Goal: Task Accomplishment & Management: Complete application form

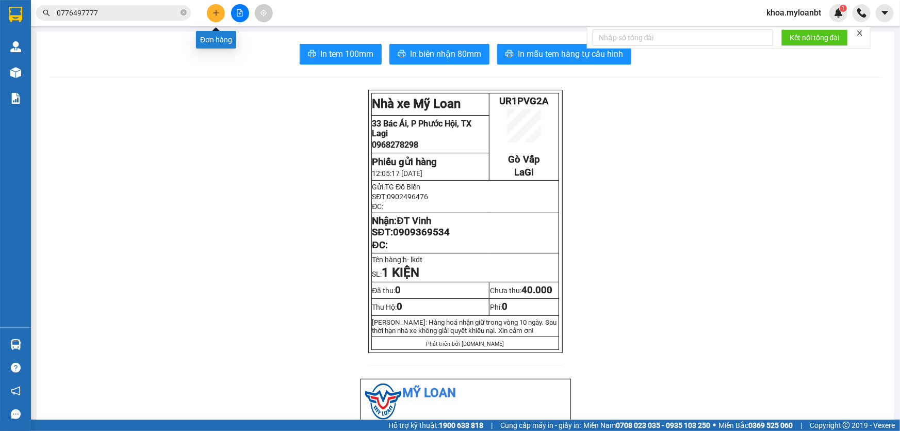
click at [222, 14] on button at bounding box center [216, 13] width 18 height 18
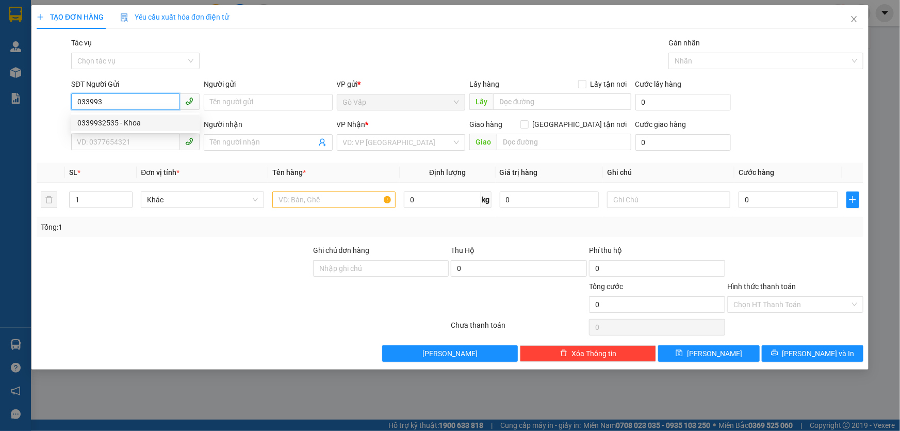
click at [131, 118] on div "0339932535 - Khoa" at bounding box center [135, 122] width 116 height 11
type input "0339932535"
type input "Khoa"
type input "0837070064"
type input "Hiệp"
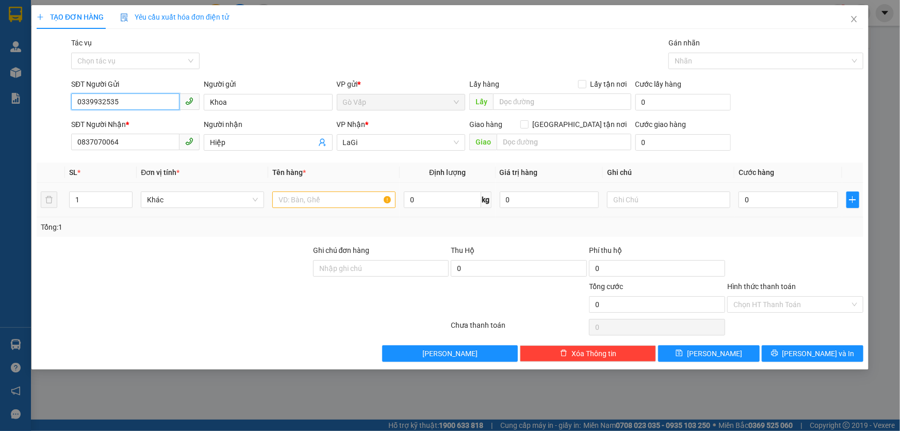
type input "0339932535"
click at [361, 208] on div at bounding box center [333, 199] width 123 height 21
click at [377, 199] on input "text" at bounding box center [333, 199] width 123 height 17
type input "t- đông lạnh"
click at [453, 199] on input "0" at bounding box center [442, 199] width 77 height 17
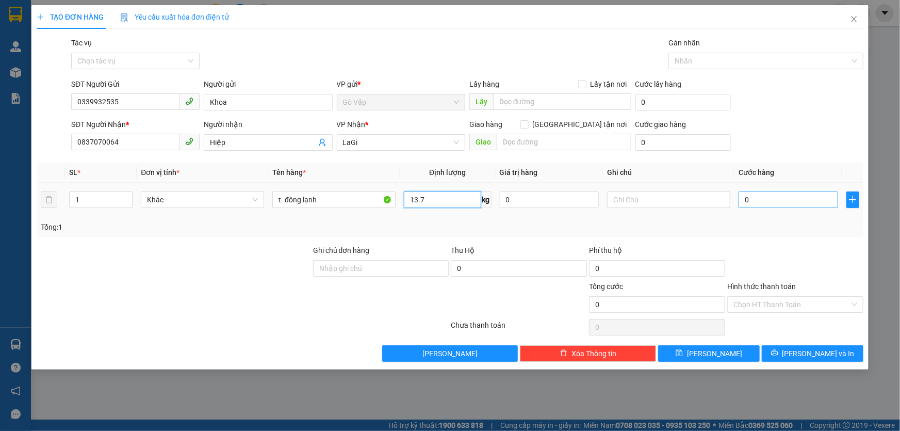
type input "13.7"
click at [776, 204] on input "0" at bounding box center [789, 199] width 100 height 17
type input "6"
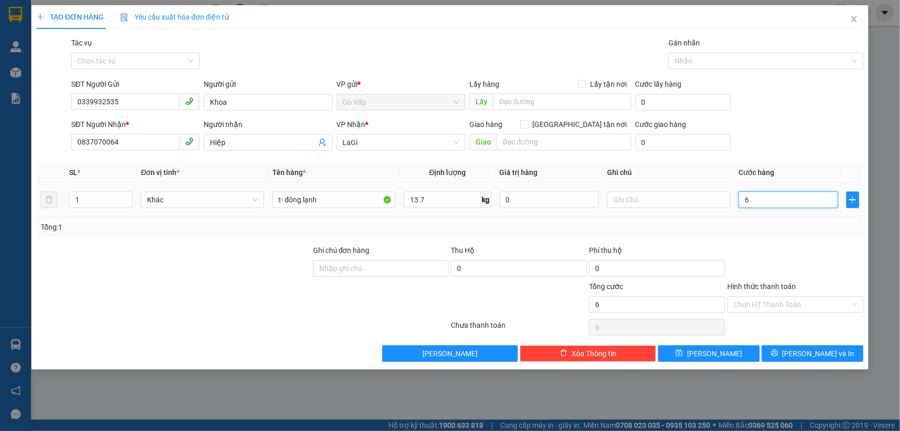
type input "60"
type input "60.000"
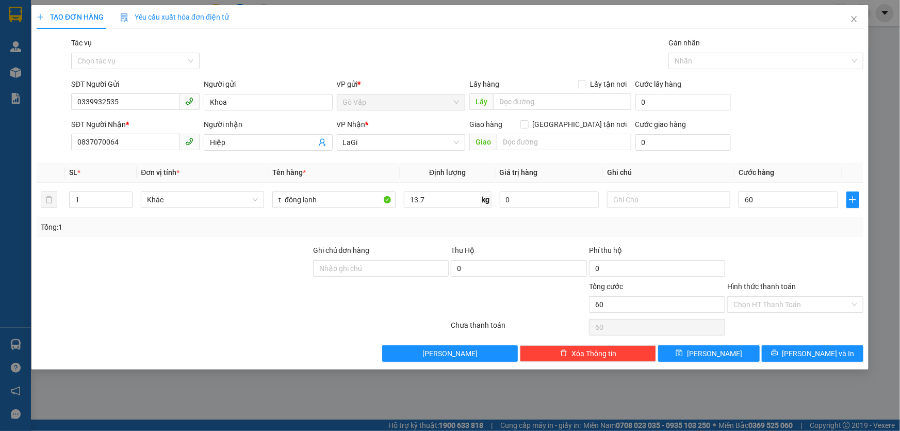
type input "60.000"
drag, startPoint x: 775, startPoint y: 232, endPoint x: 815, endPoint y: 313, distance: 90.4
click at [775, 237] on div "Transit Pickup Surcharge Ids Transit Deliver Surcharge Ids Transit Deliver Surc…" at bounding box center [450, 199] width 827 height 325
click at [831, 359] on button "[PERSON_NAME] và In" at bounding box center [813, 353] width 102 height 17
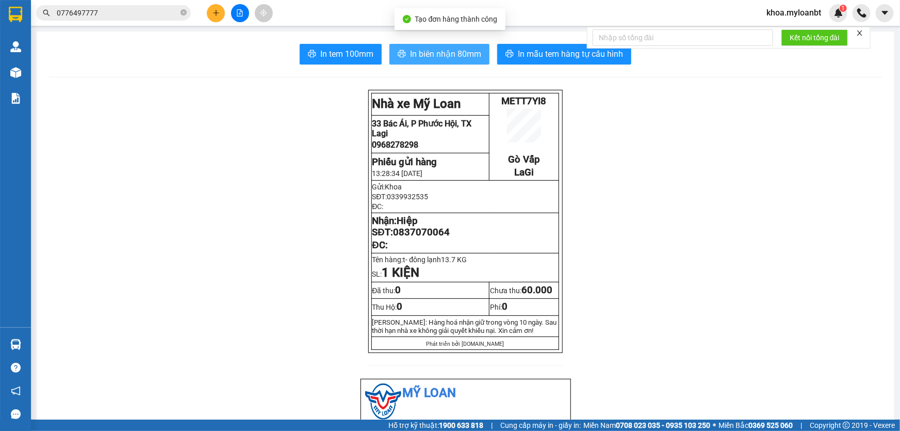
click at [450, 56] on span "In biên nhận 80mm" at bounding box center [445, 53] width 71 height 13
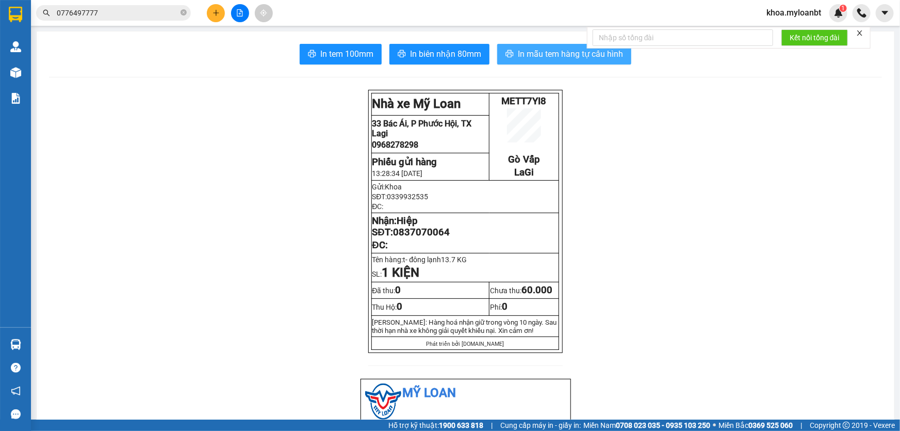
click at [530, 59] on span "In mẫu tem hàng tự cấu hình" at bounding box center [570, 53] width 105 height 13
click at [224, 8] on div at bounding box center [239, 13] width 77 height 18
click at [221, 9] on button at bounding box center [216, 13] width 18 height 18
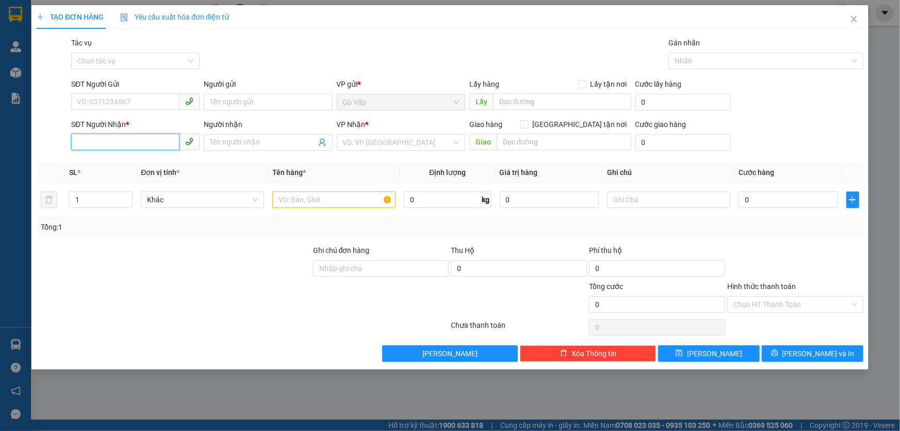
click at [160, 139] on input "SĐT Người Nhận *" at bounding box center [125, 142] width 108 height 17
type input "0966772478"
click at [161, 136] on input "0966772478" at bounding box center [125, 142] width 108 height 17
type input "0966772478"
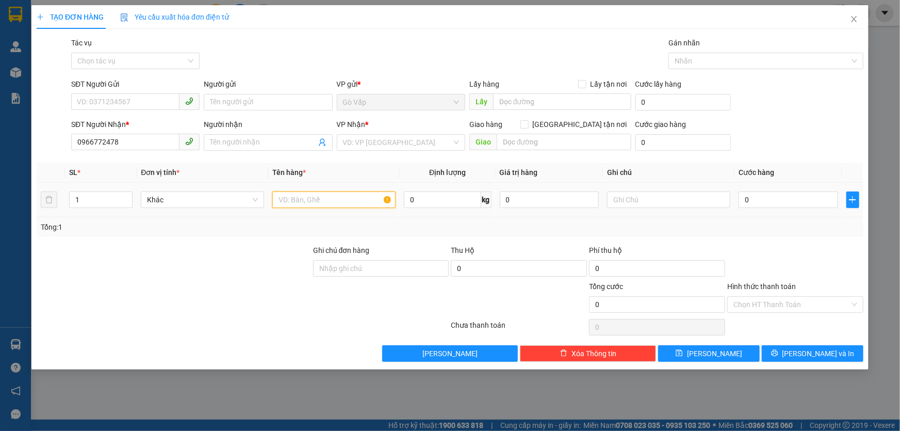
click at [346, 201] on input "text" at bounding box center [333, 199] width 123 height 17
type input "c-"
click at [78, 104] on input "SĐT Người Gửi" at bounding box center [125, 101] width 108 height 17
type input "0961067964"
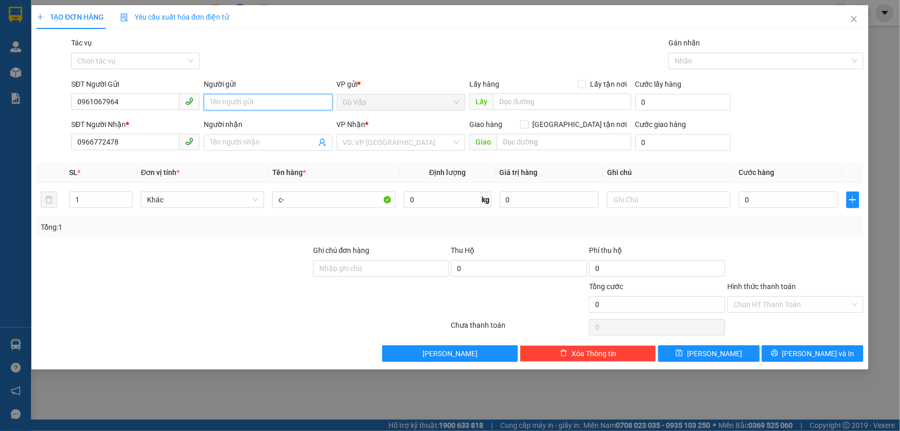
click at [281, 101] on input "Người gửi" at bounding box center [268, 102] width 128 height 17
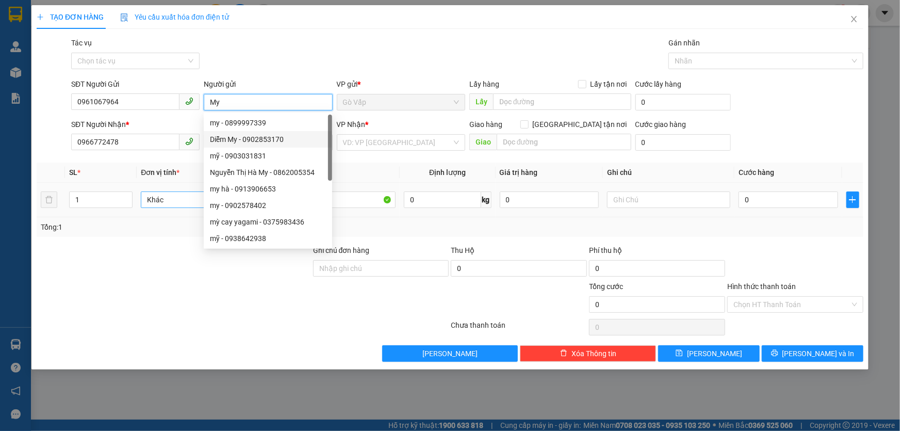
click at [157, 191] on div "Khác" at bounding box center [202, 199] width 123 height 17
type input "My"
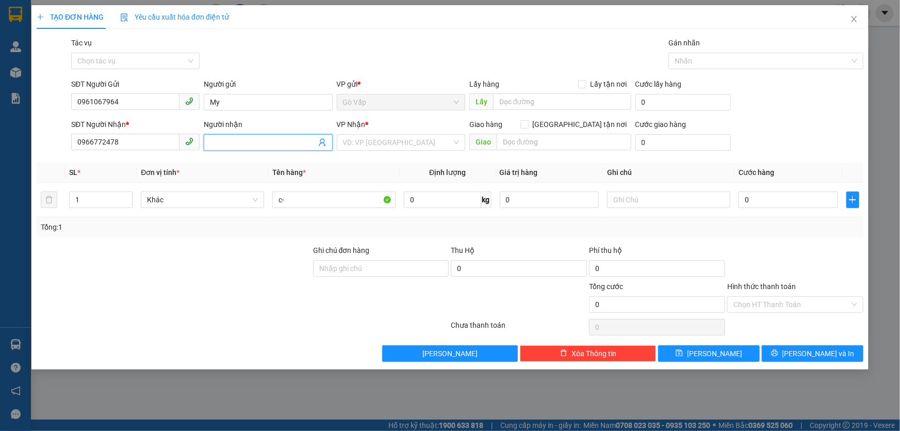
click at [268, 146] on input "Người nhận" at bounding box center [263, 142] width 106 height 11
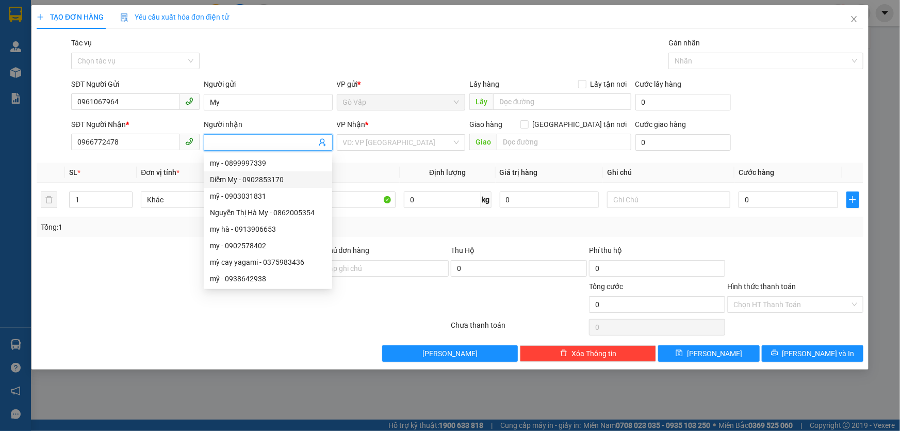
click at [403, 242] on div "Transit Pickup Surcharge Ids Transit Deliver Surcharge Ids Transit Deliver Surc…" at bounding box center [450, 199] width 827 height 325
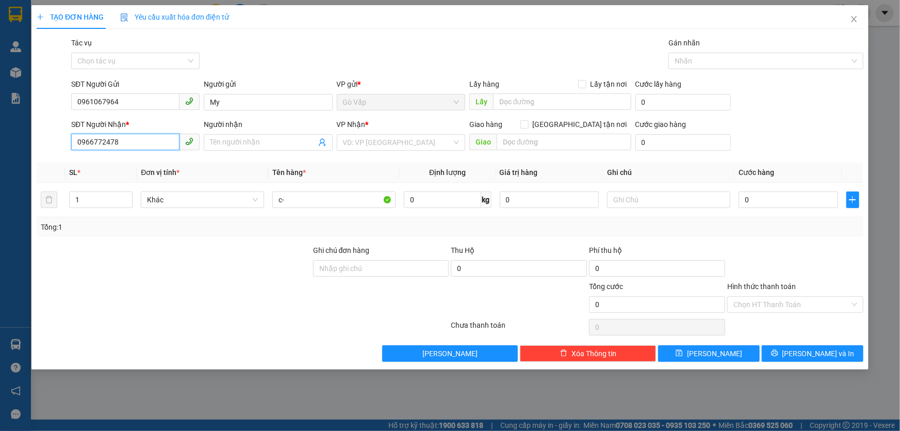
click at [159, 149] on input "0966772478" at bounding box center [125, 142] width 108 height 17
click at [362, 199] on input "c-" at bounding box center [333, 199] width 123 height 17
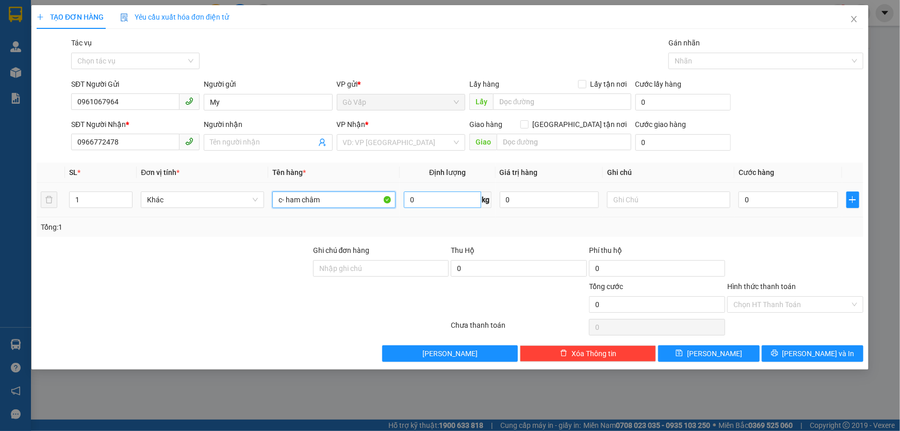
type input "c- ham châm"
click at [461, 207] on input "0" at bounding box center [442, 199] width 77 height 17
type input "9"
click at [777, 190] on div "0" at bounding box center [789, 199] width 100 height 21
click at [778, 197] on input "0" at bounding box center [789, 199] width 100 height 17
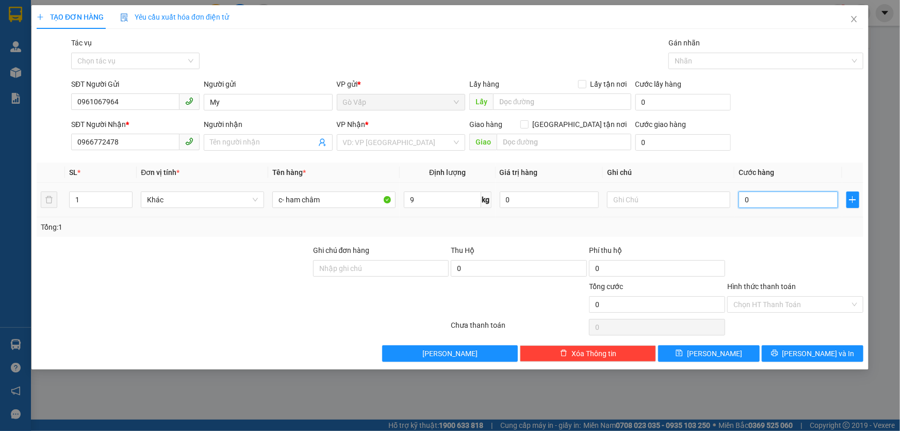
type input "5"
type input "50"
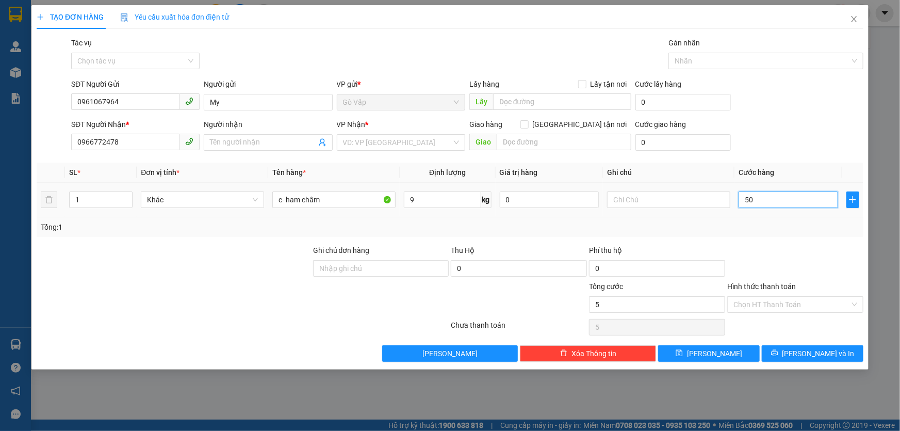
type input "50"
type input "50.000"
drag, startPoint x: 835, startPoint y: 276, endPoint x: 851, endPoint y: 274, distance: 16.5
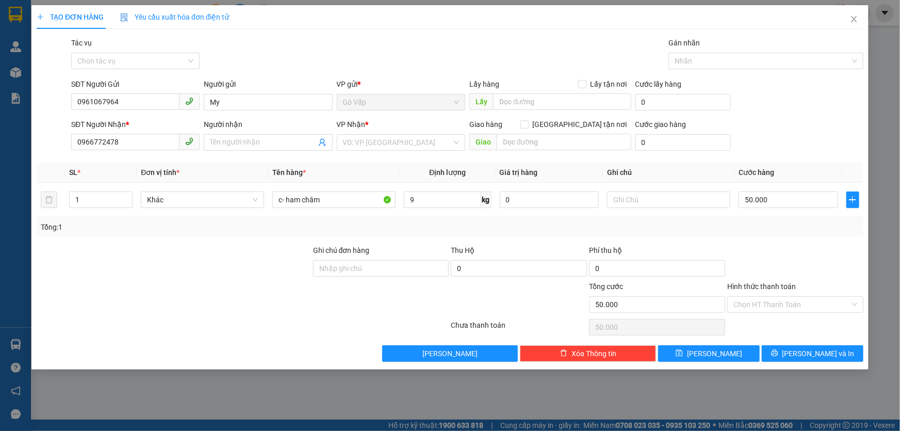
click at [850, 275] on div at bounding box center [795, 263] width 138 height 36
drag, startPoint x: 873, startPoint y: 337, endPoint x: 837, endPoint y: 375, distance: 51.8
click at [865, 354] on div "TẠO ĐƠN HÀNG Yêu cầu xuất hóa đơn điện tử Transit Pickup Surcharge Ids Transit …" at bounding box center [450, 215] width 900 height 431
click at [832, 362] on div "TẠO ĐƠN HÀNG Yêu cầu xuất hóa đơn điện tử Transit Pickup Surcharge Ids Transit …" at bounding box center [449, 187] width 837 height 364
click at [834, 356] on button "[PERSON_NAME] và In" at bounding box center [813, 353] width 102 height 17
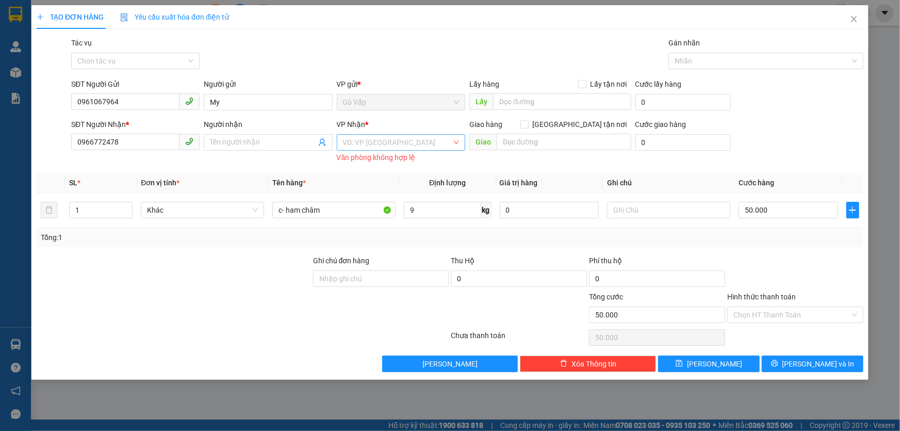
drag, startPoint x: 397, startPoint y: 142, endPoint x: 394, endPoint y: 147, distance: 6.3
click at [396, 143] on input "search" at bounding box center [397, 142] width 109 height 15
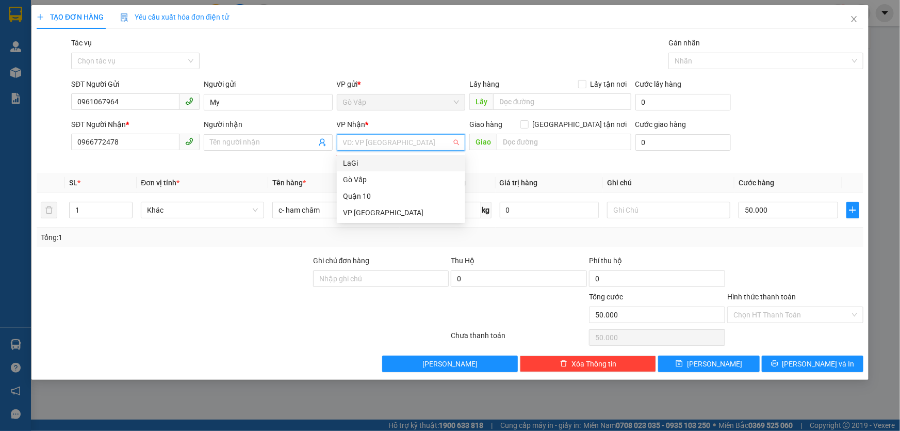
click at [367, 166] on div "LaGi" at bounding box center [401, 162] width 116 height 11
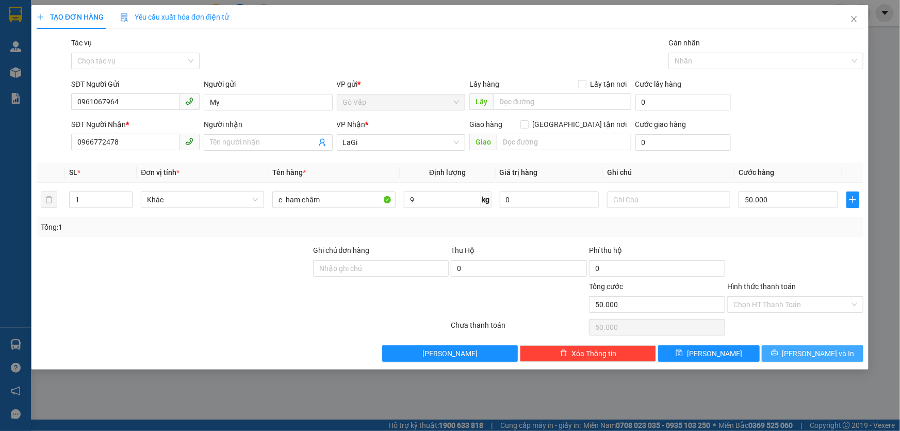
drag, startPoint x: 792, startPoint y: 353, endPoint x: 548, endPoint y: 305, distance: 248.8
click at [583, 315] on div "Transit Pickup Surcharge Ids Transit Deliver Surcharge Ids Transit Deliver Surc…" at bounding box center [450, 199] width 827 height 325
click at [272, 146] on input "Người nhận" at bounding box center [263, 142] width 106 height 11
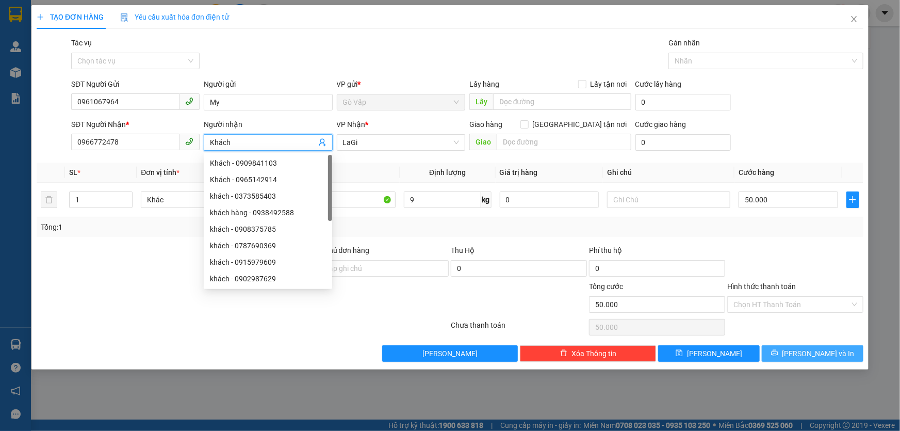
type input "Khách"
click at [819, 353] on span "[PERSON_NAME] và In" at bounding box center [819, 353] width 72 height 11
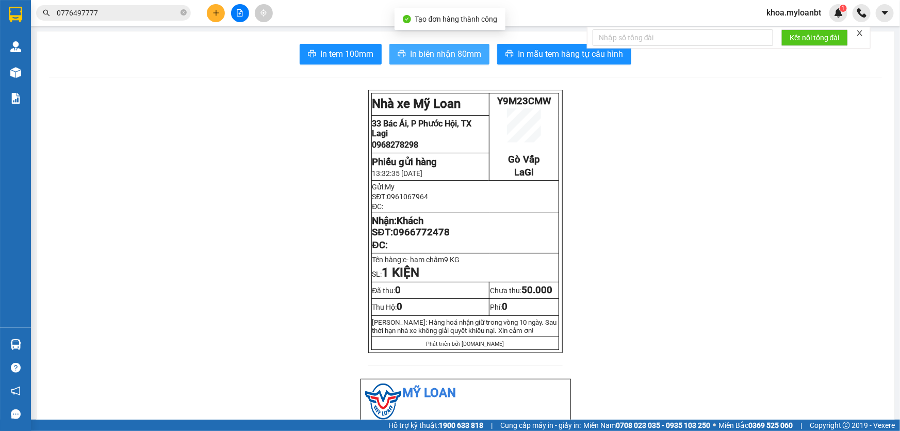
click at [457, 52] on span "In biên nhận 80mm" at bounding box center [445, 53] width 71 height 13
click at [429, 52] on span "In biên nhận 80mm" at bounding box center [445, 53] width 71 height 13
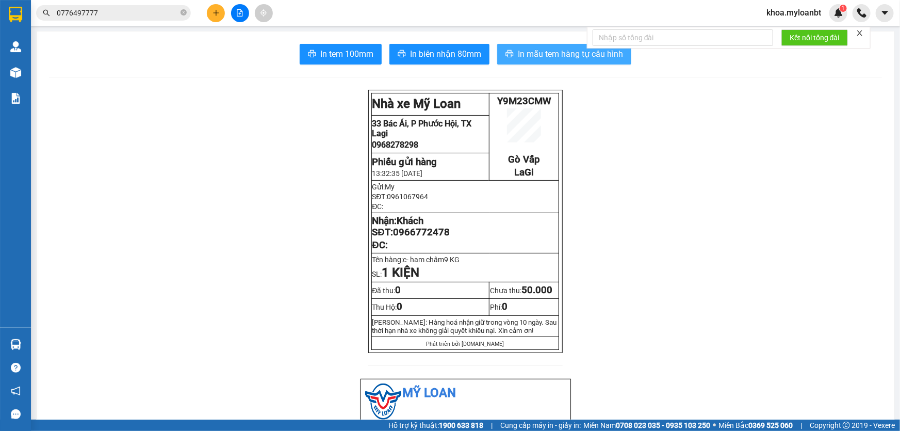
click at [519, 59] on span "In mẫu tem hàng tự cấu hình" at bounding box center [570, 53] width 105 height 13
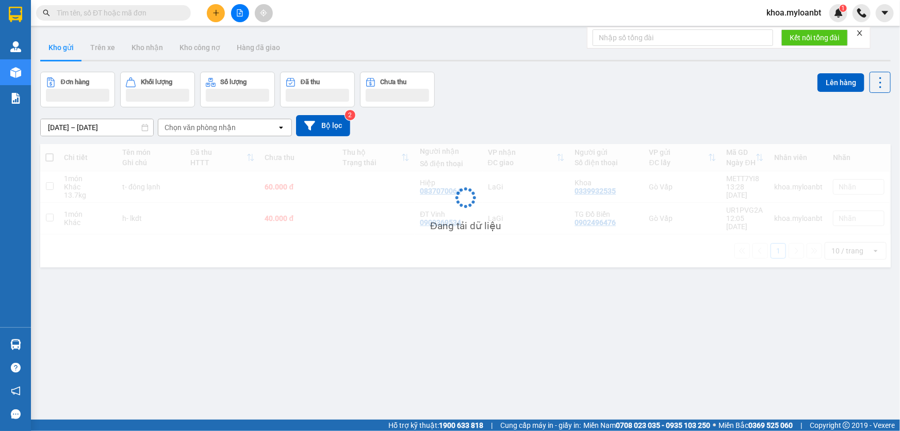
click at [131, 22] on div "Kết quả tìm kiếm ( 0 ) Bộ lọc No Data khoa.myloanbt 1" at bounding box center [450, 13] width 900 height 26
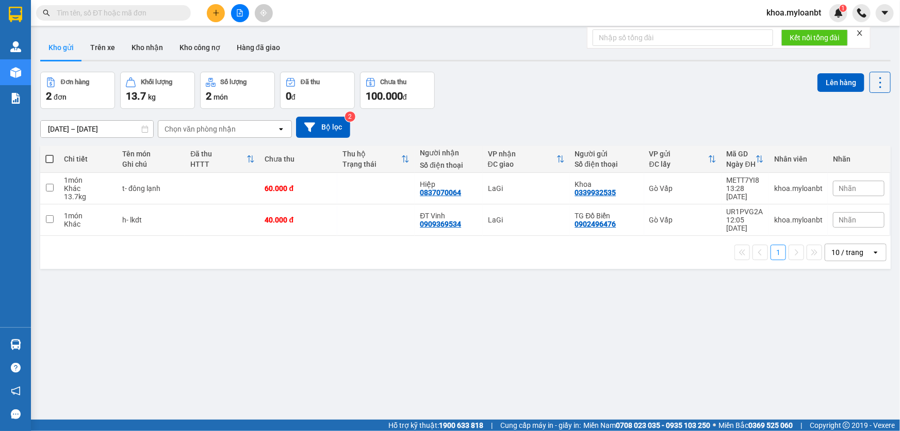
click at [134, 9] on input "text" at bounding box center [118, 12] width 122 height 11
paste input "0966772478"
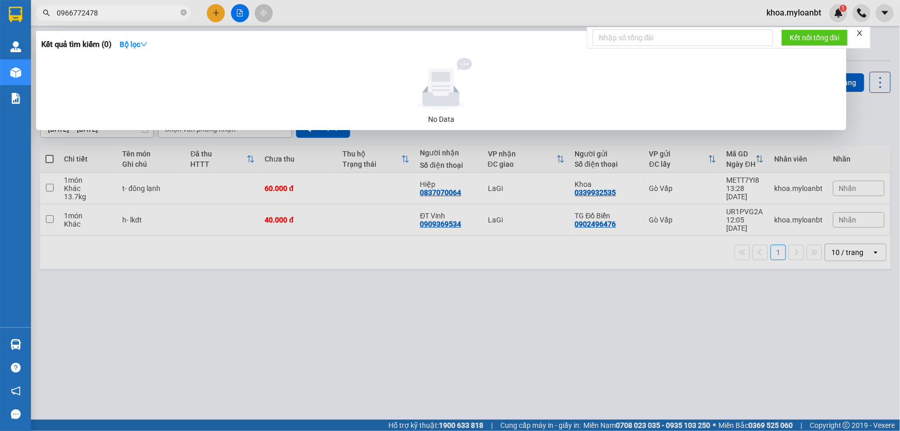
type input "0966772478"
